Goal: Transaction & Acquisition: Purchase product/service

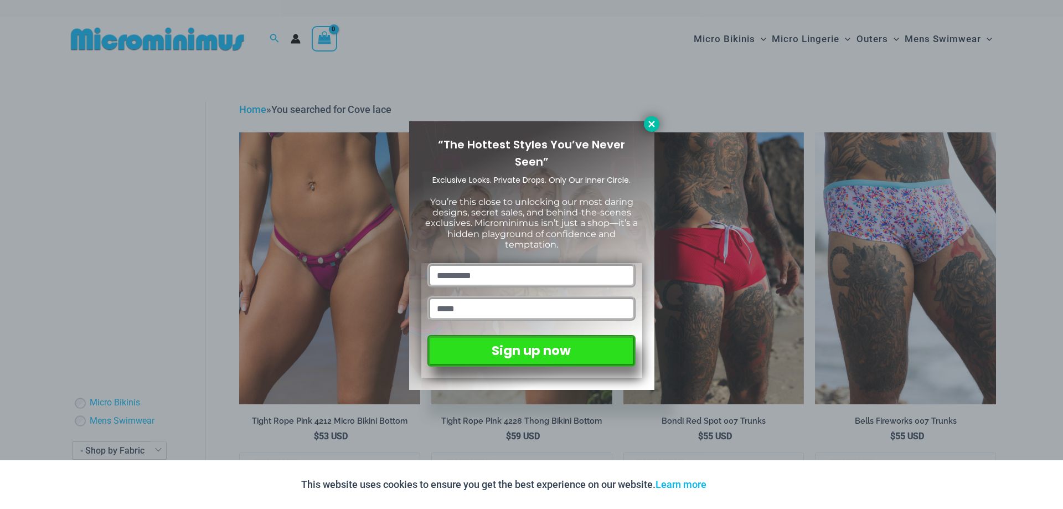
click at [654, 120] on icon at bounding box center [651, 124] width 10 height 10
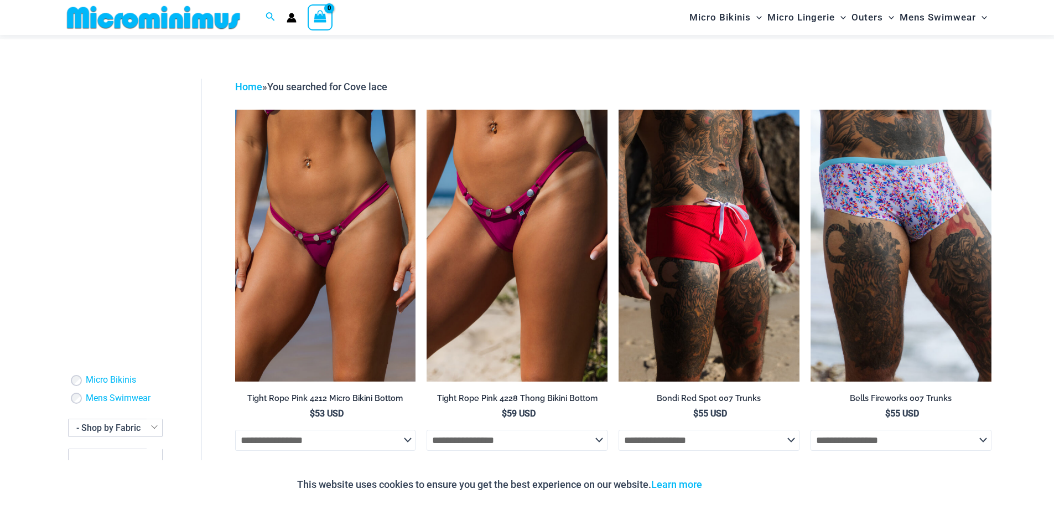
scroll to position [322, 0]
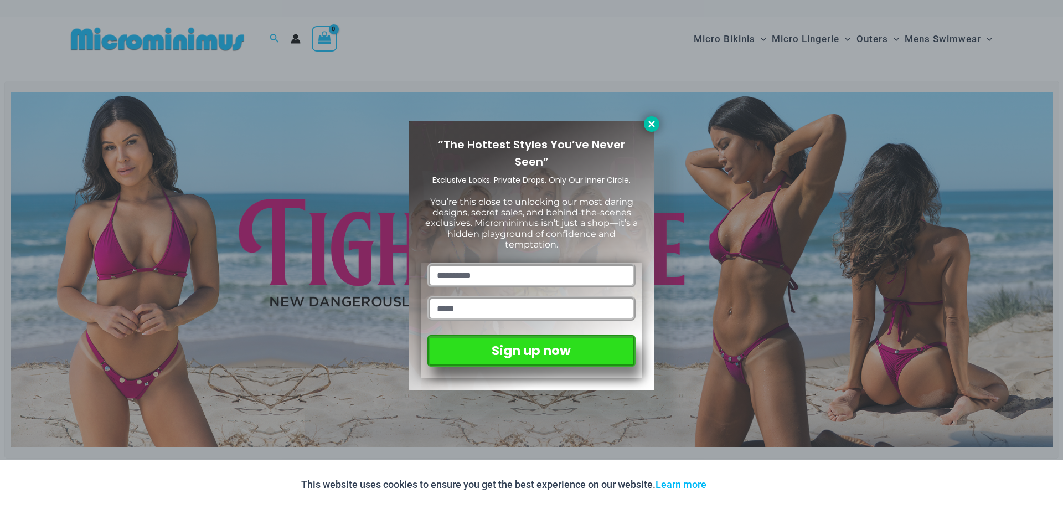
click at [655, 128] on icon at bounding box center [651, 124] width 10 height 10
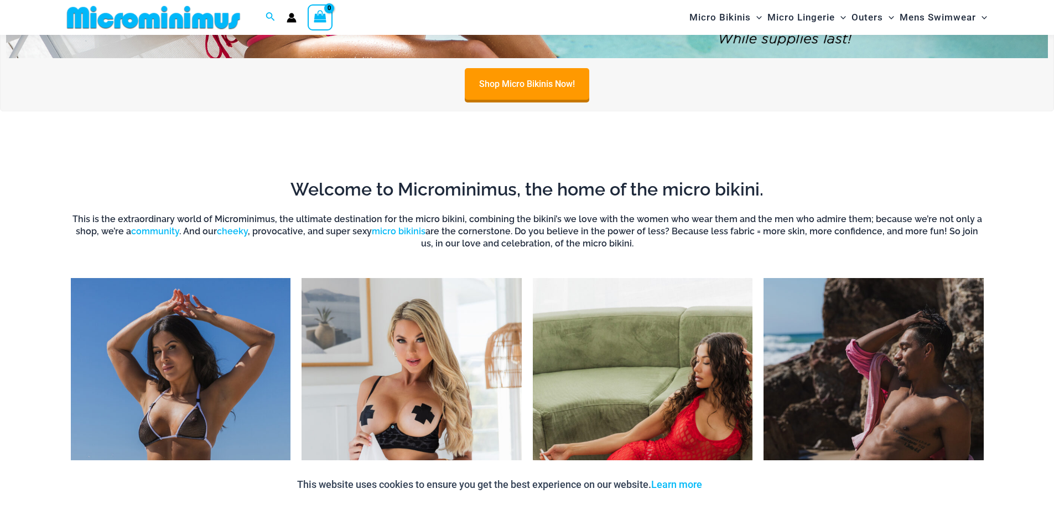
scroll to position [1043, 0]
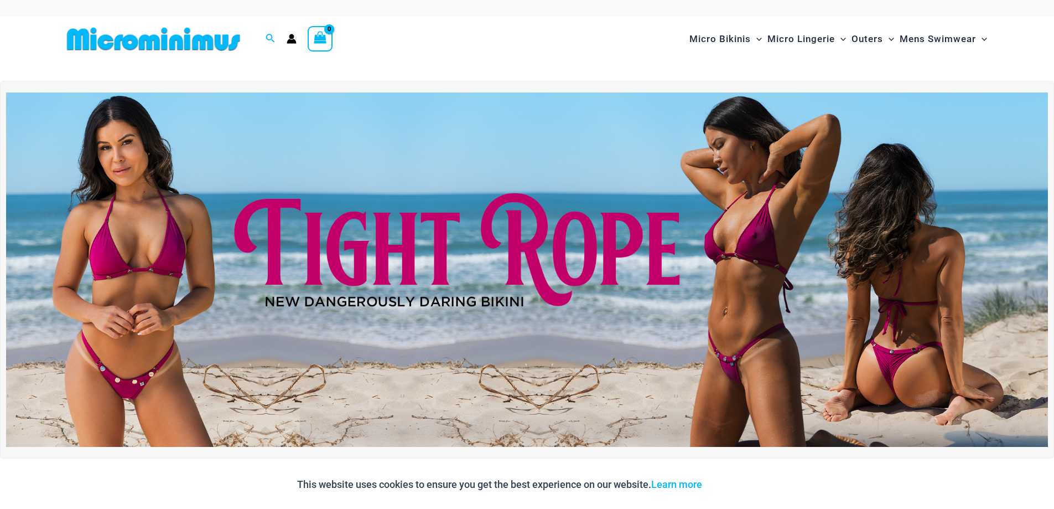
click at [591, 233] on img at bounding box center [527, 269] width 1042 height 354
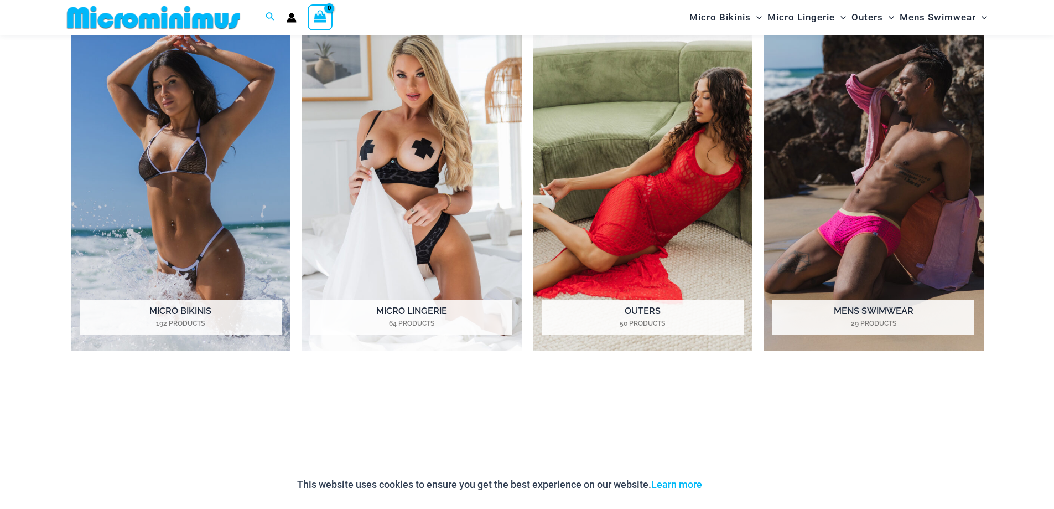
scroll to position [1042, 0]
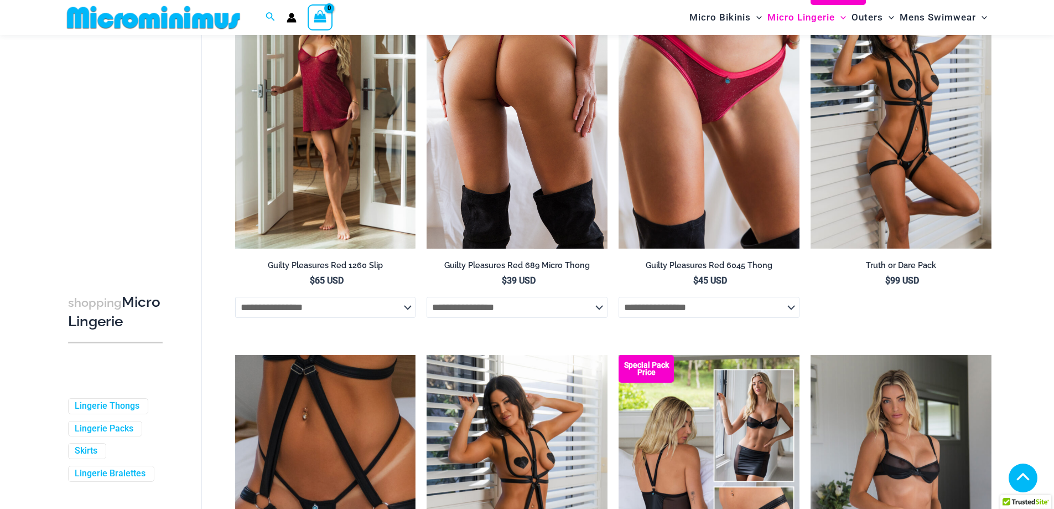
scroll to position [607, 0]
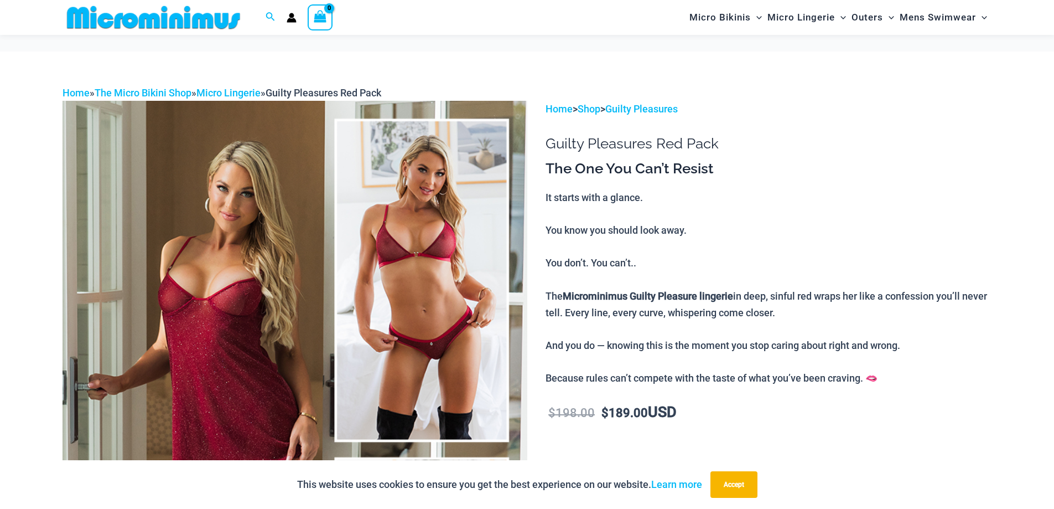
scroll to position [986, 0]
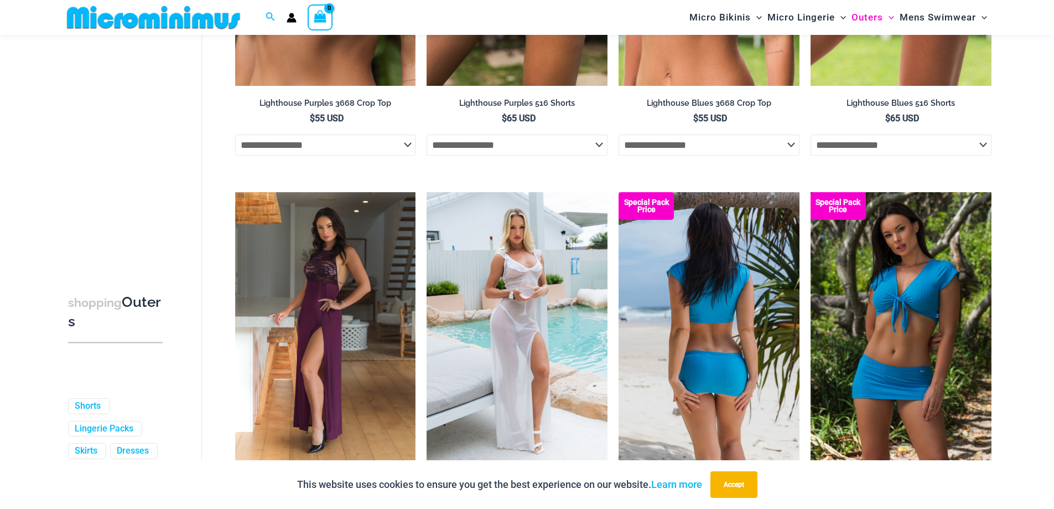
scroll to position [2425, 0]
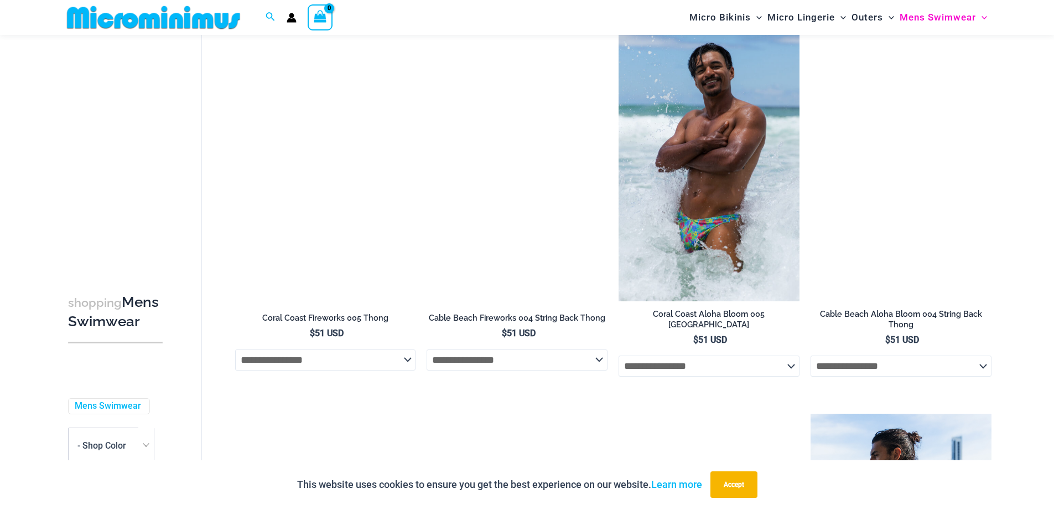
scroll to position [1484, 0]
